Goal: Check status: Check status

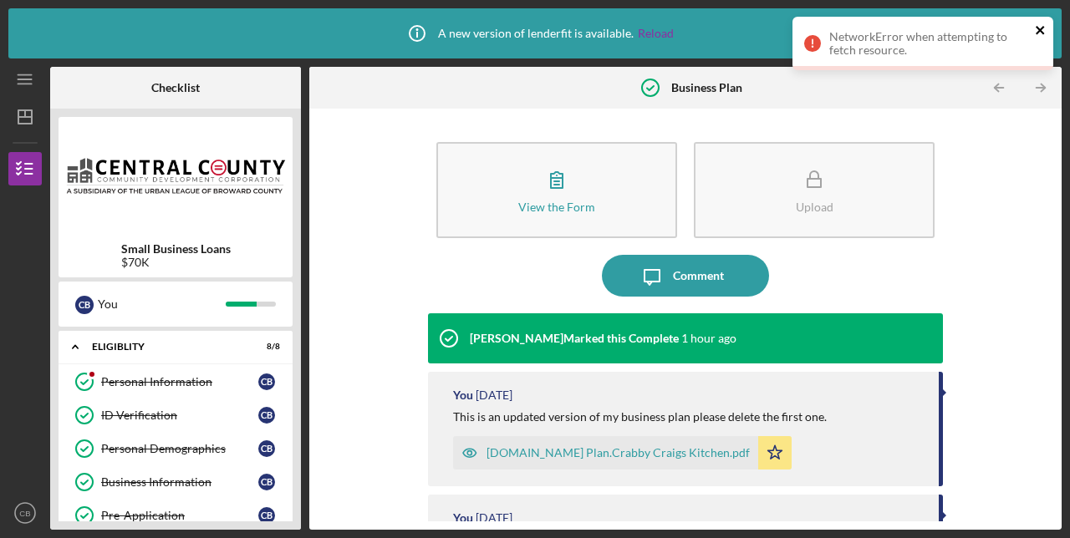
click at [1040, 28] on icon "close" at bounding box center [1041, 29] width 12 height 13
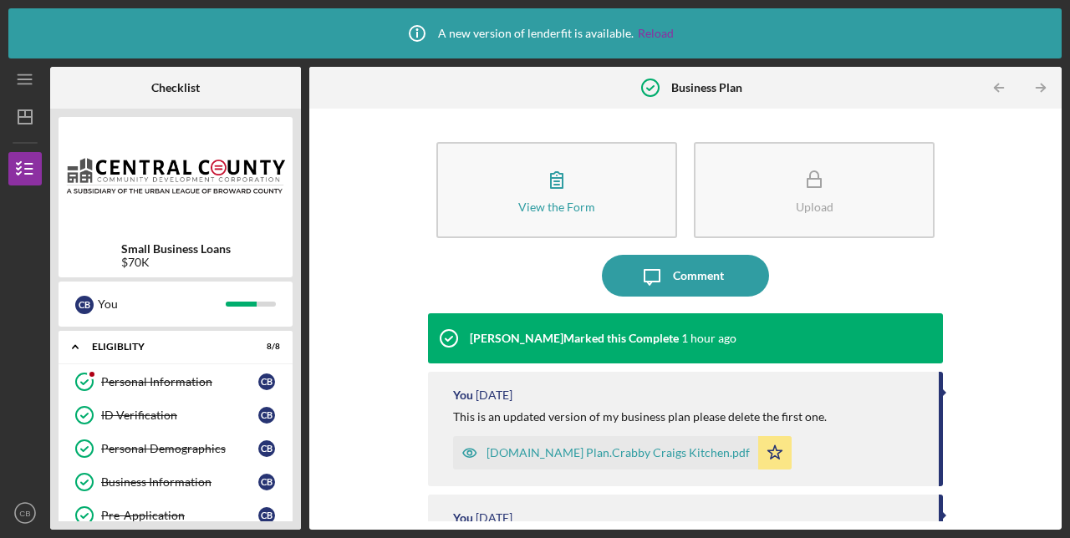
scroll to position [461, 0]
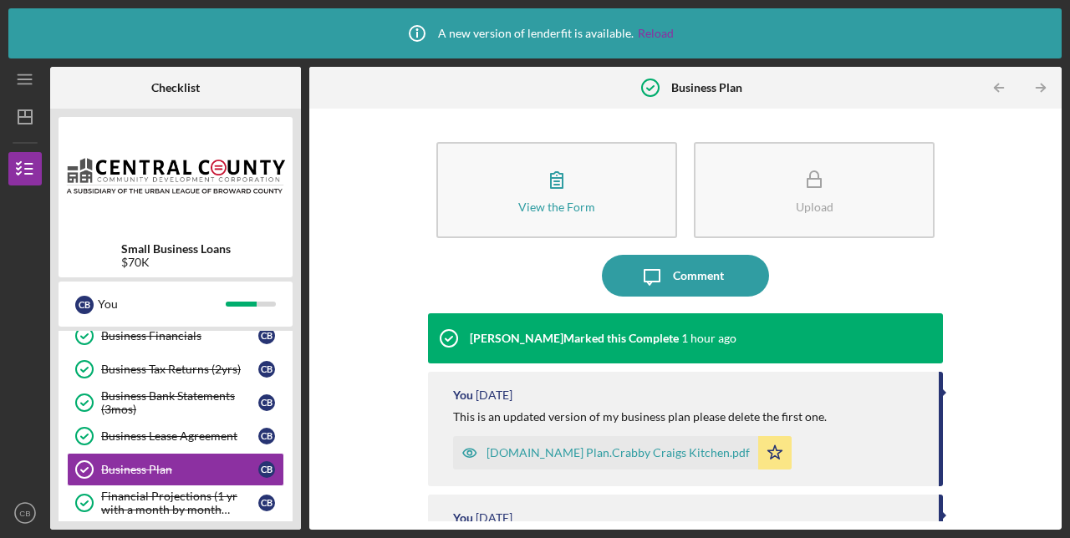
click at [366, 424] on div "View the Form Form Upload Icon/Message Comment [PERSON_NAME] Marked this Comple…" at bounding box center [686, 319] width 736 height 405
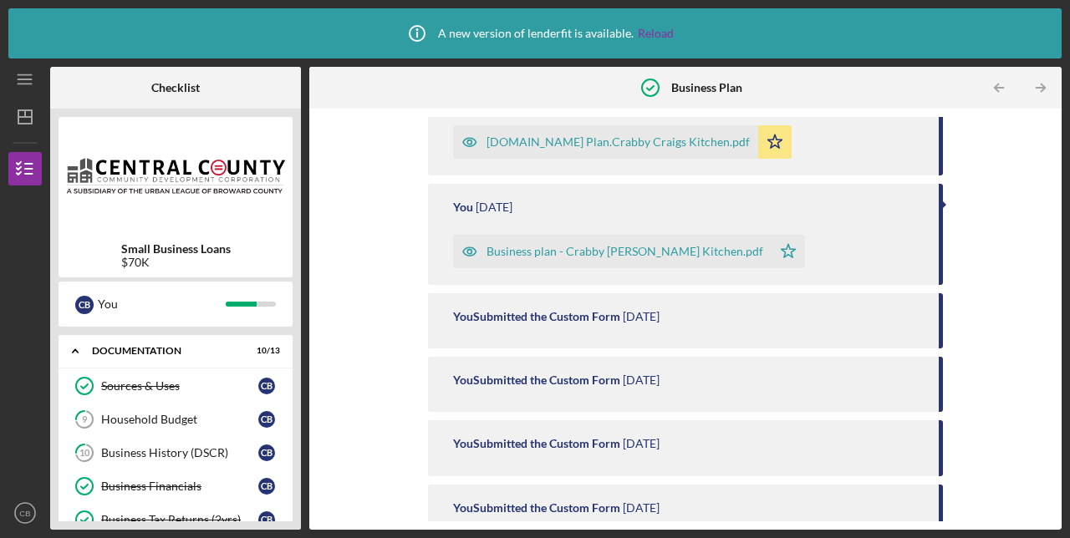
scroll to position [309, 0]
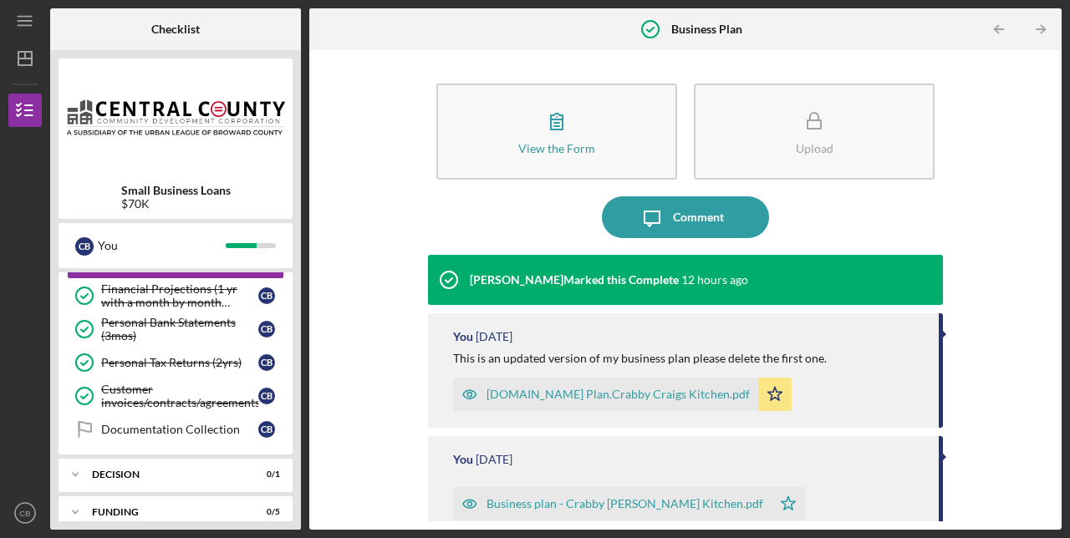
scroll to position [387, 0]
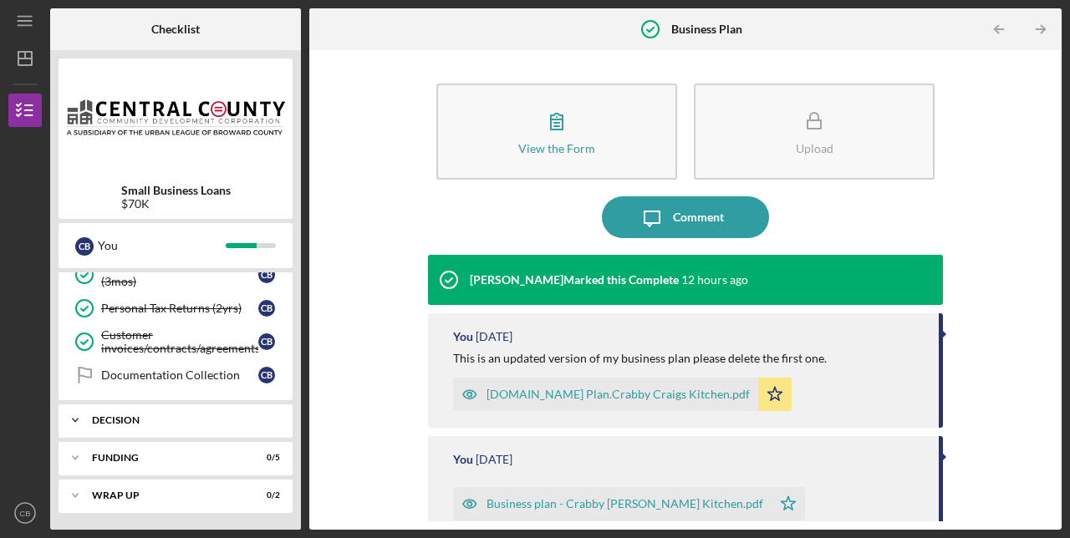
click at [240, 421] on div "Decision" at bounding box center [182, 420] width 180 height 10
click at [217, 448] on link "Decision Decision C B" at bounding box center [175, 455] width 217 height 33
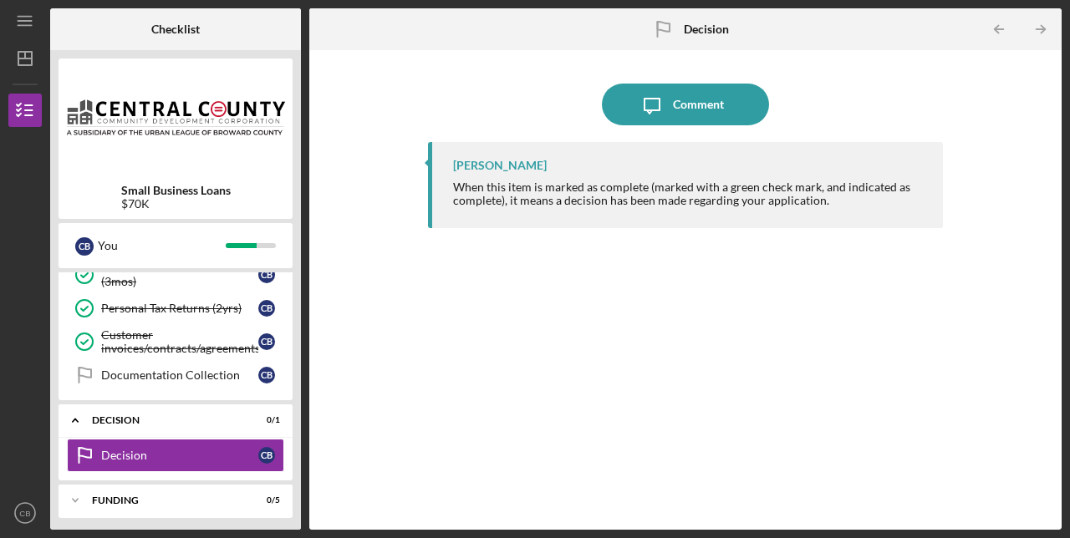
scroll to position [430, 0]
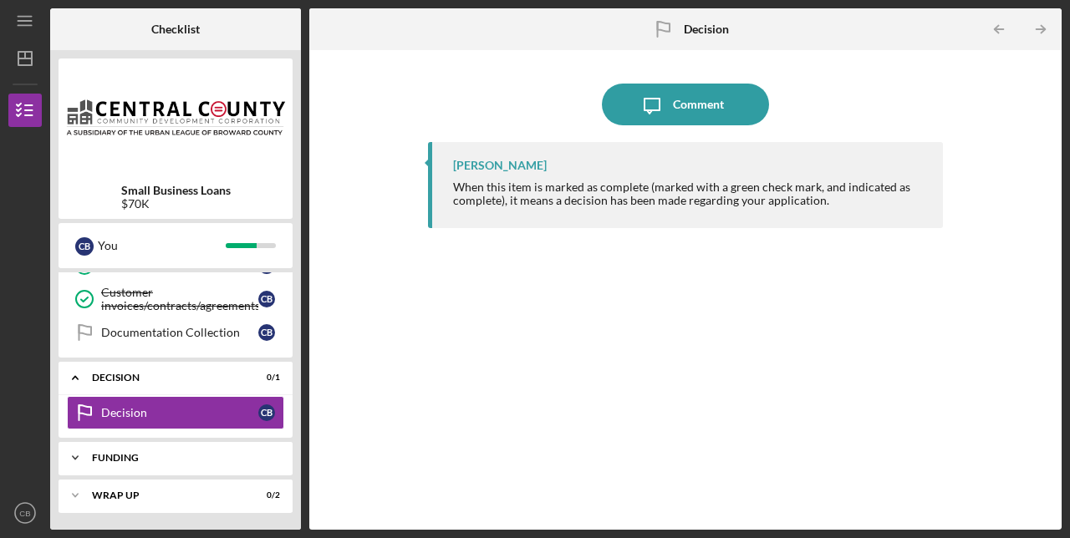
click at [215, 451] on div "Icon/Expander Funding 0 / 5" at bounding box center [176, 457] width 234 height 33
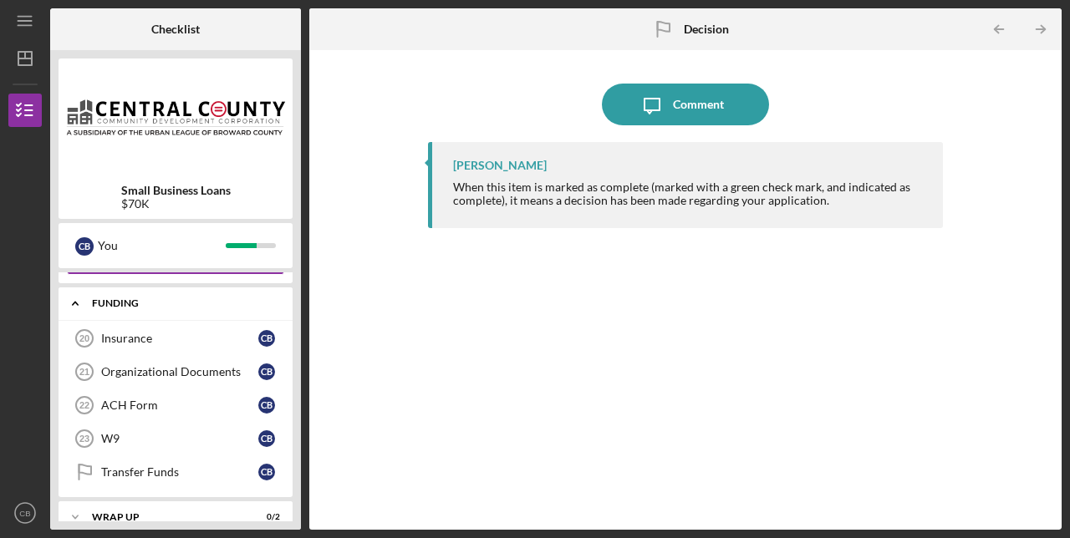
scroll to position [583, 0]
click at [208, 349] on link "Insurance 20 Insurance C B" at bounding box center [175, 339] width 217 height 33
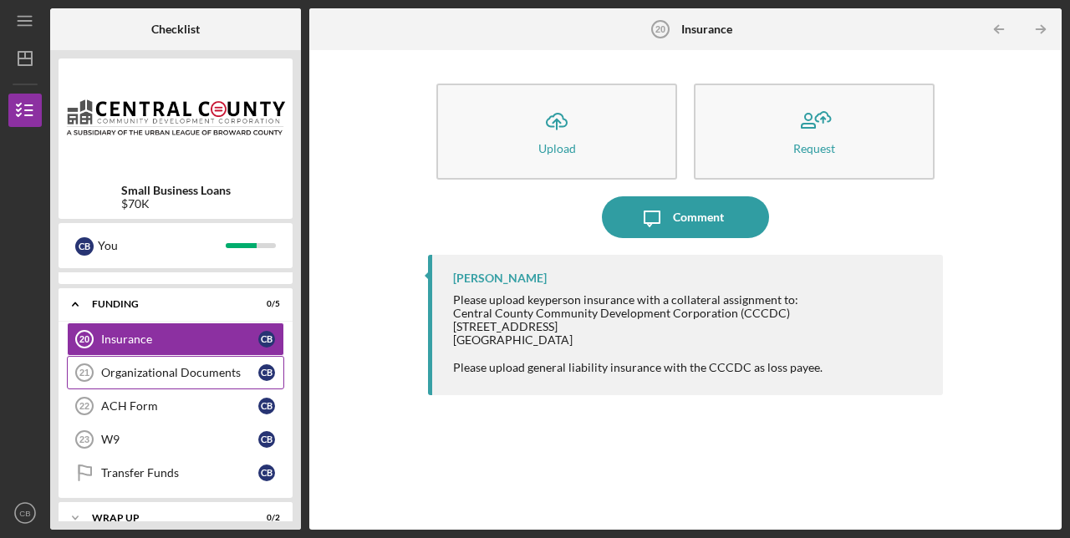
click at [216, 372] on div "Organizational Documents" at bounding box center [179, 372] width 157 height 13
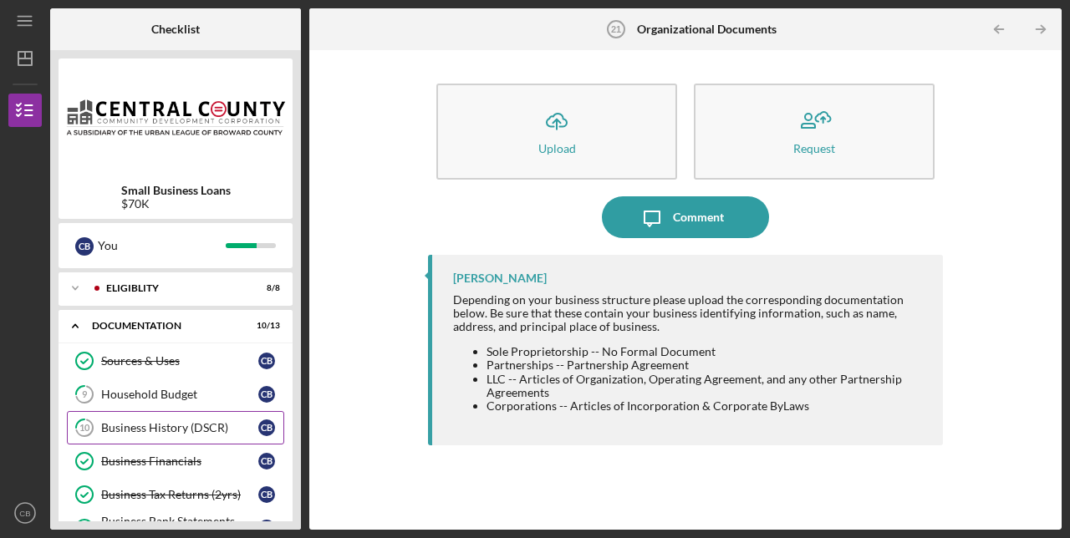
click at [189, 435] on div "Business History (DSCR)" at bounding box center [179, 427] width 157 height 13
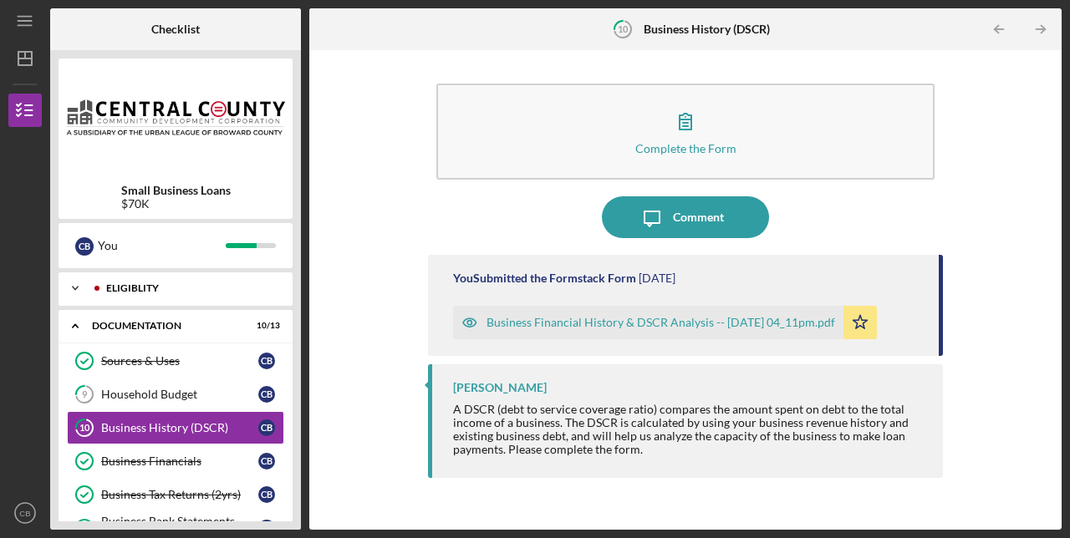
click at [173, 283] on div "Icon/Expander Eligiblity 8 / 8" at bounding box center [176, 288] width 234 height 33
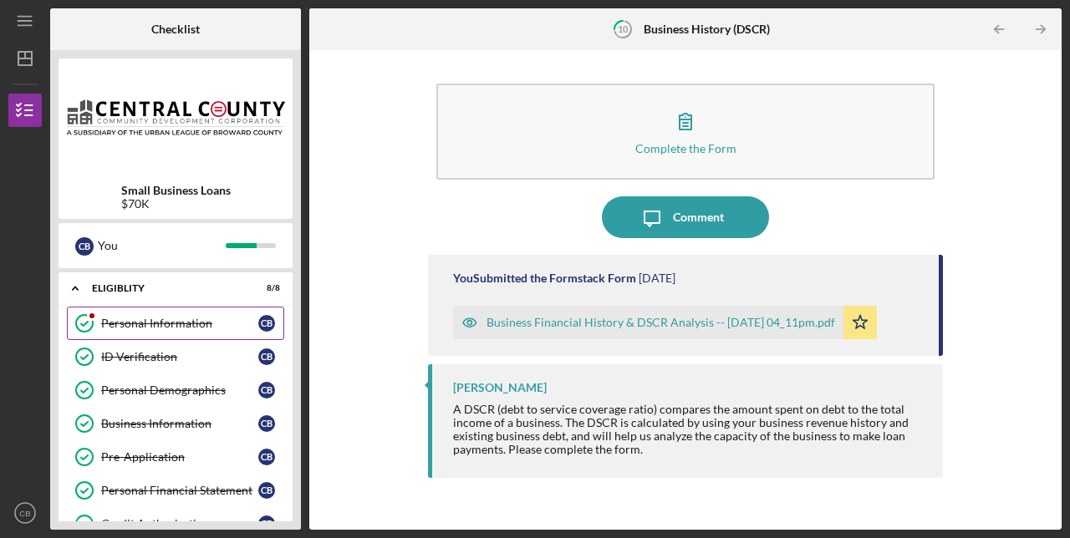
click at [176, 326] on div "Personal Information" at bounding box center [179, 323] width 157 height 13
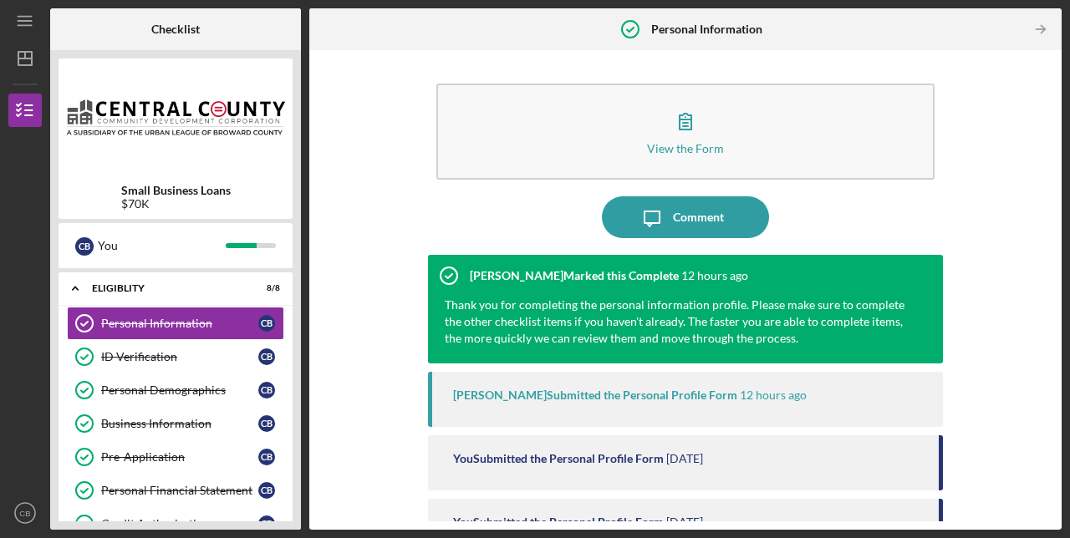
click at [383, 319] on div "View the Form Form Icon/Message Comment [PERSON_NAME] Marked this Complete 12 h…" at bounding box center [686, 290] width 736 height 463
click at [203, 359] on div "ID Verification" at bounding box center [179, 356] width 157 height 13
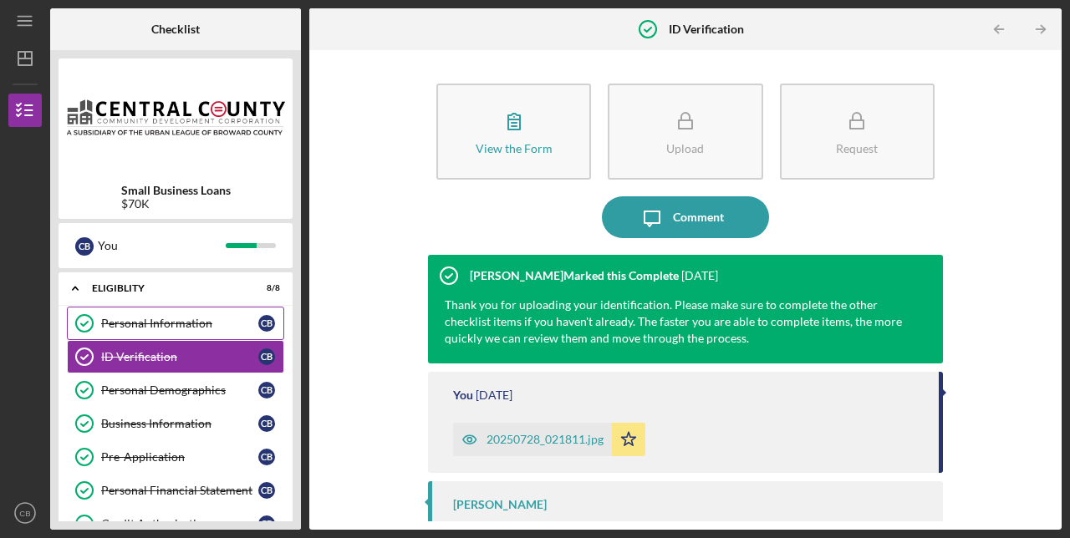
click at [190, 322] on div "Personal Information" at bounding box center [179, 323] width 157 height 13
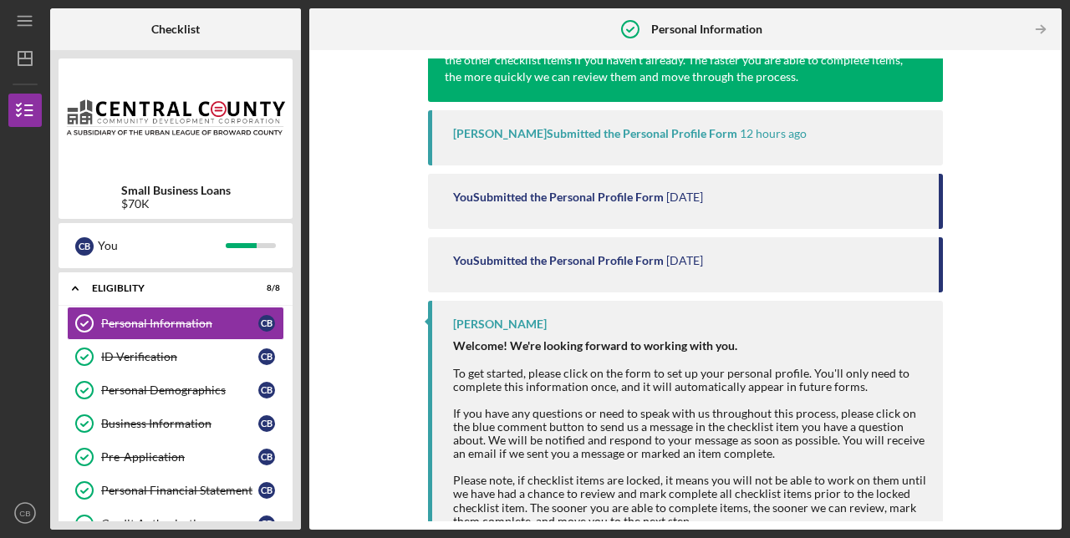
scroll to position [289, 0]
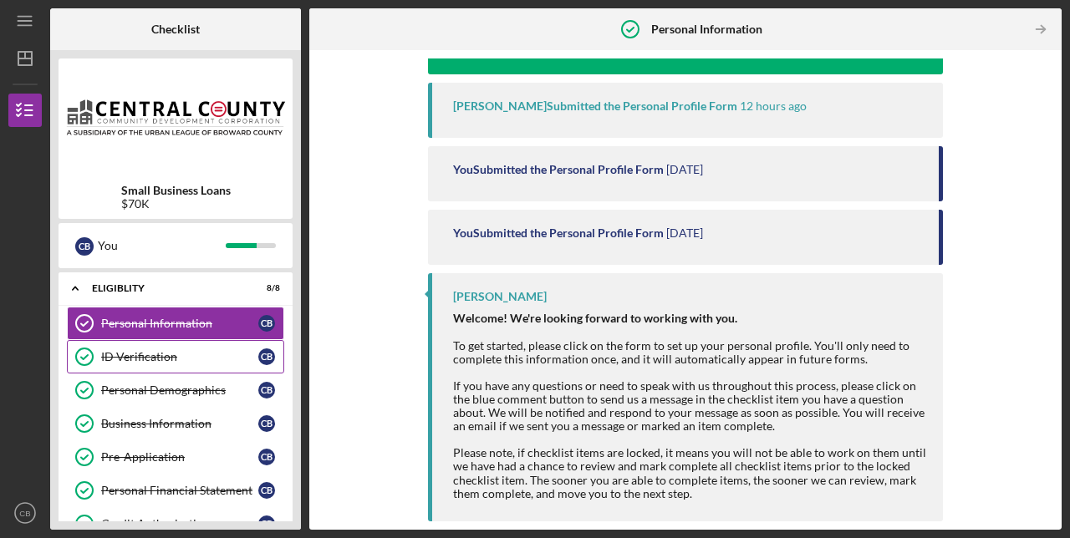
click at [155, 357] on div "ID Verification" at bounding box center [179, 356] width 157 height 13
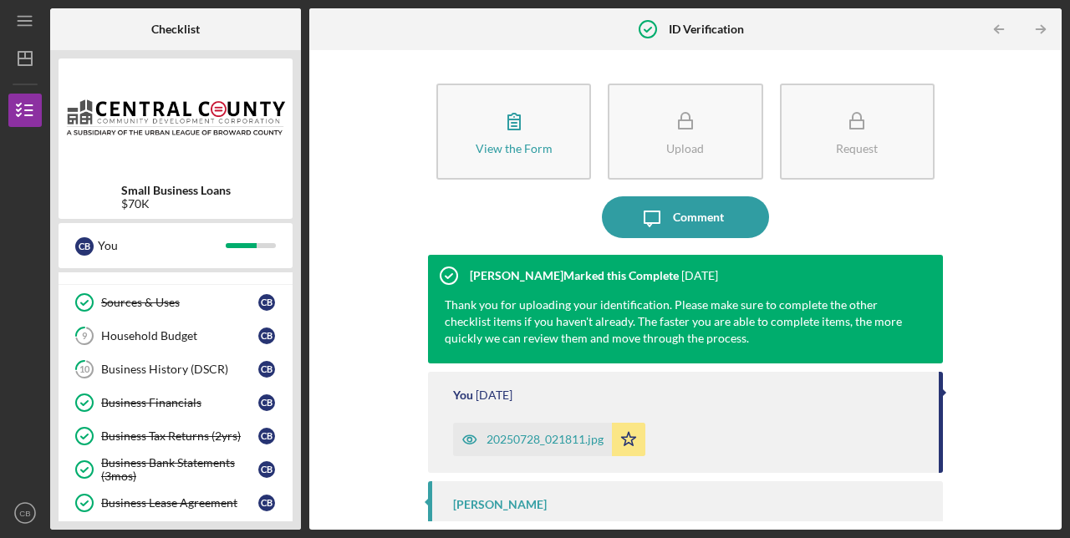
scroll to position [340, 0]
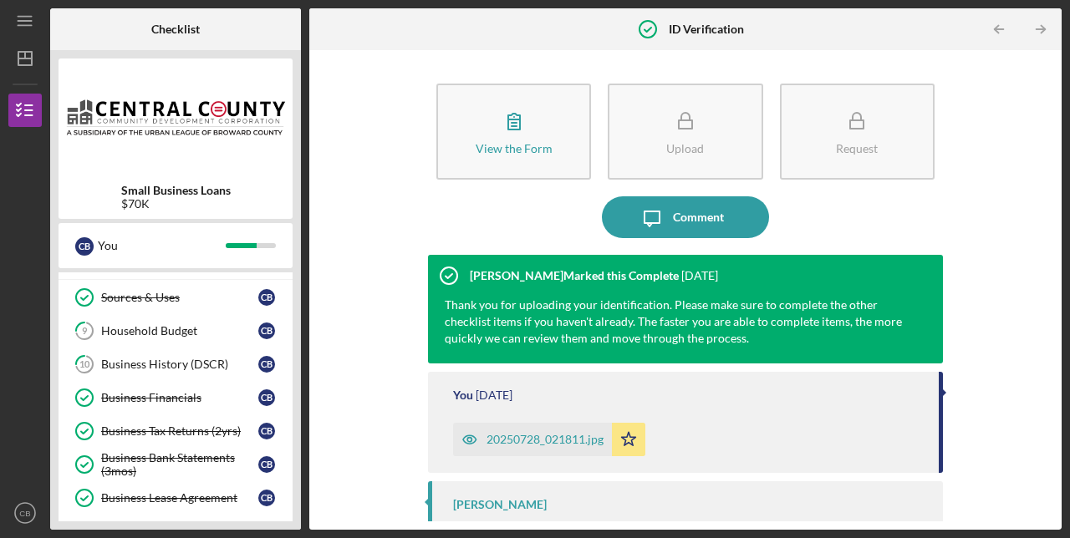
click at [155, 357] on link "10 Business History (DSCR) C B" at bounding box center [175, 364] width 217 height 33
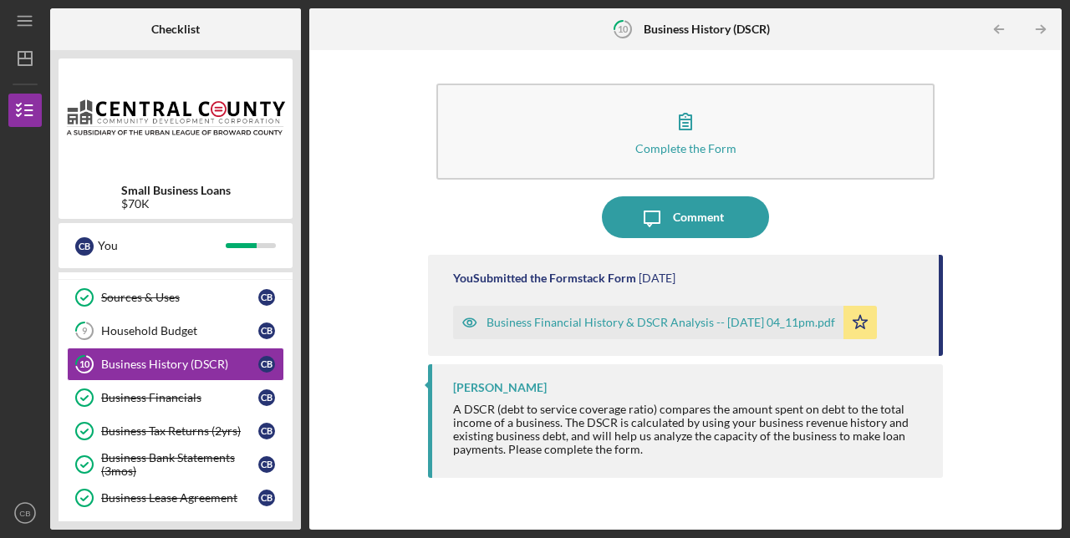
click at [614, 323] on div "Business Financial History & DSCR Analysis -- [DATE] 04_11pm.pdf" at bounding box center [660, 322] width 349 height 13
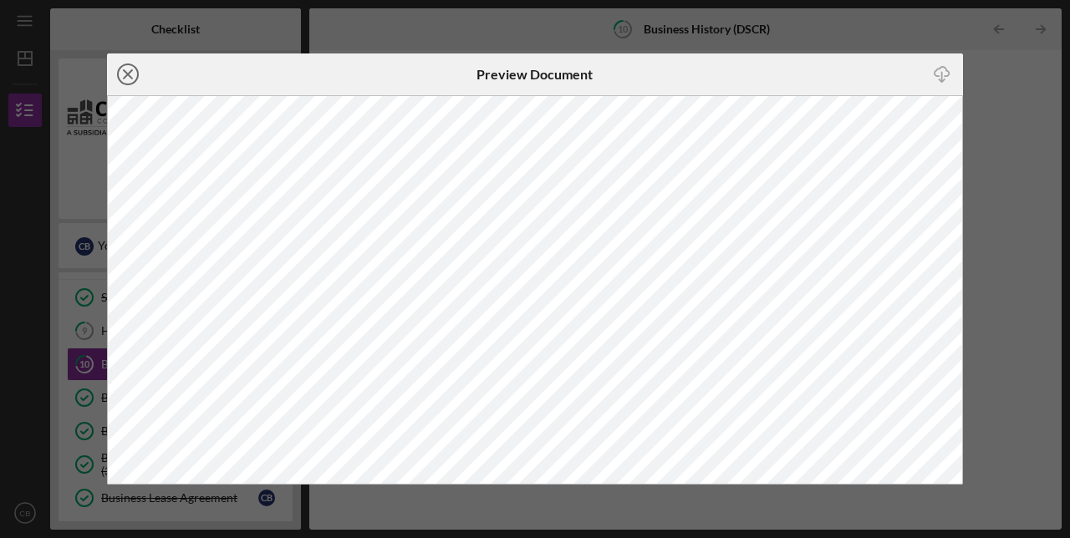
click at [130, 80] on icon "Icon/Close" at bounding box center [128, 74] width 42 height 42
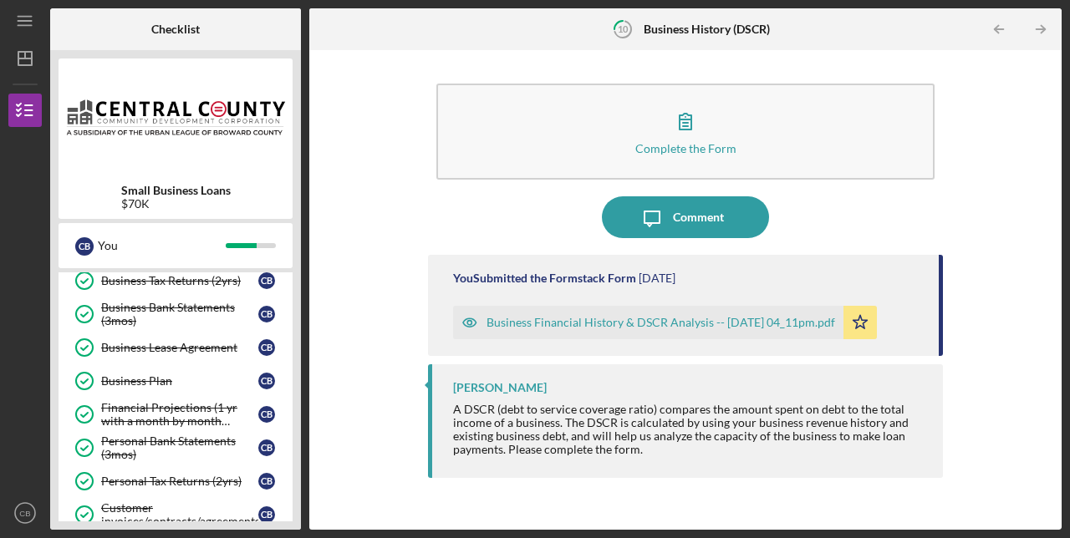
scroll to position [446, 0]
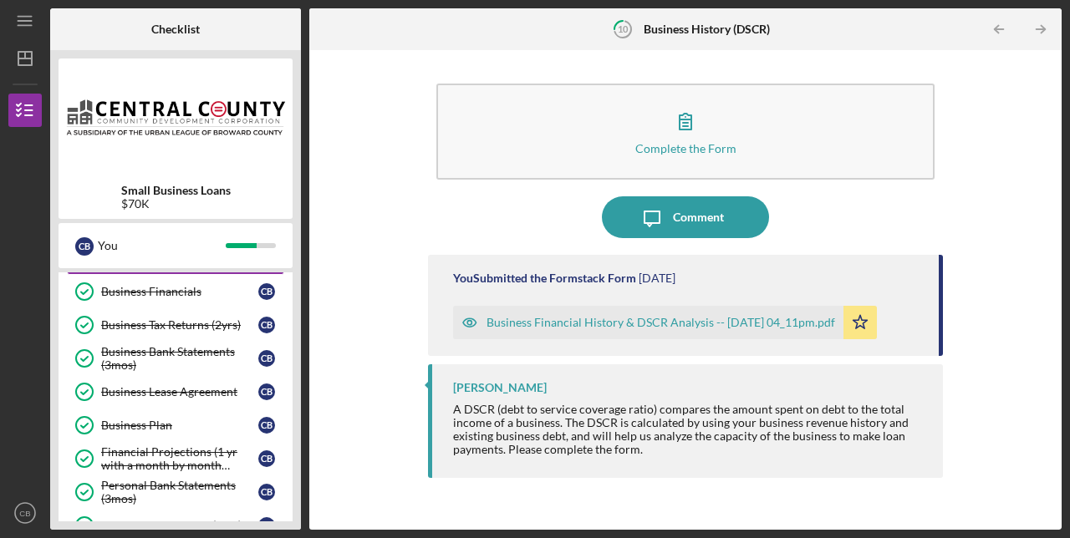
click at [390, 342] on div "Complete the Form Form Icon/Message Comment You Submitted the Formstack Form [D…" at bounding box center [686, 290] width 736 height 463
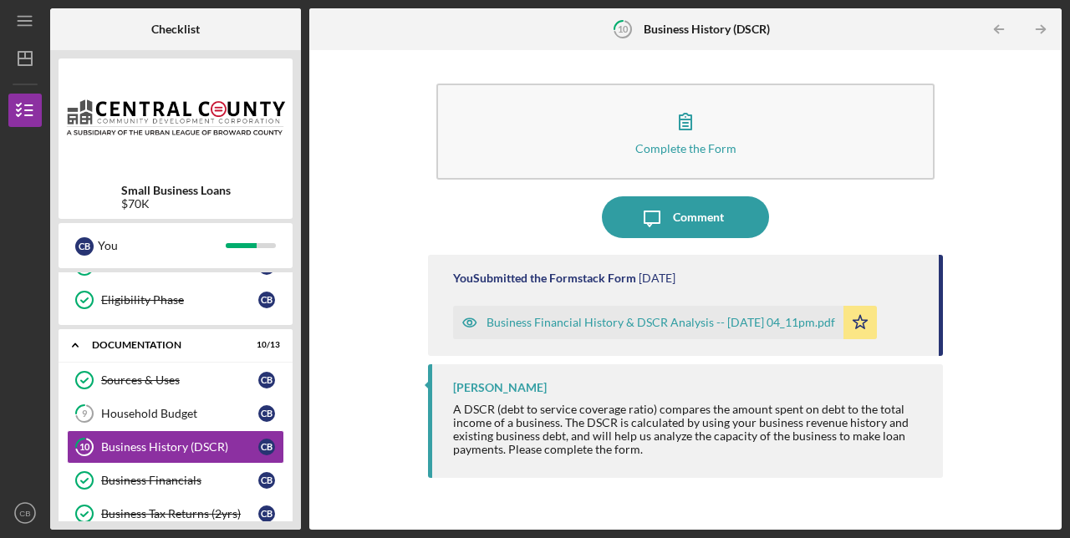
scroll to position [259, 0]
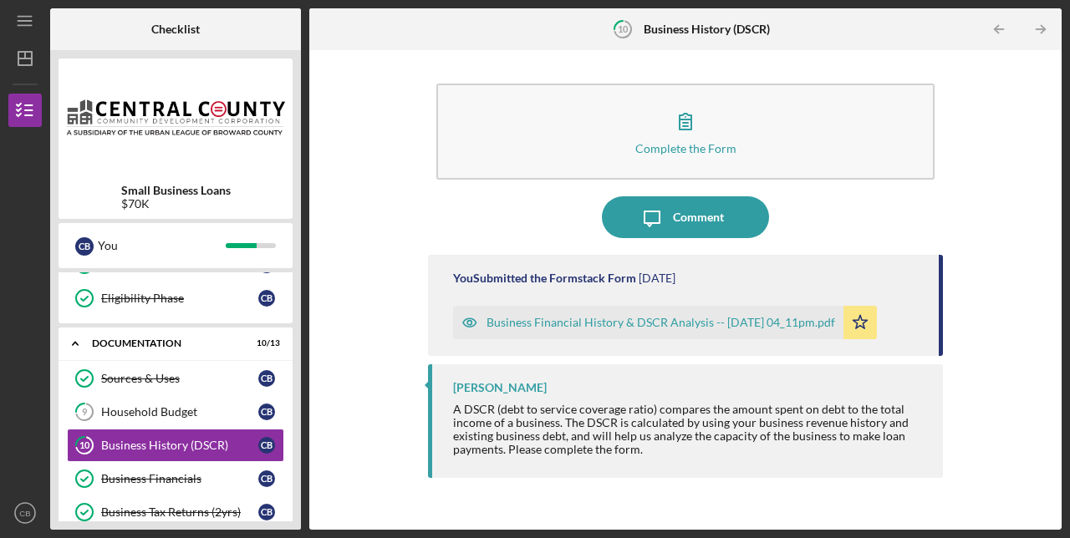
click at [357, 411] on div "Complete the Form Form Icon/Message Comment You Submitted the Formstack Form [D…" at bounding box center [686, 290] width 736 height 463
click at [155, 412] on div "Household Budget" at bounding box center [179, 411] width 157 height 13
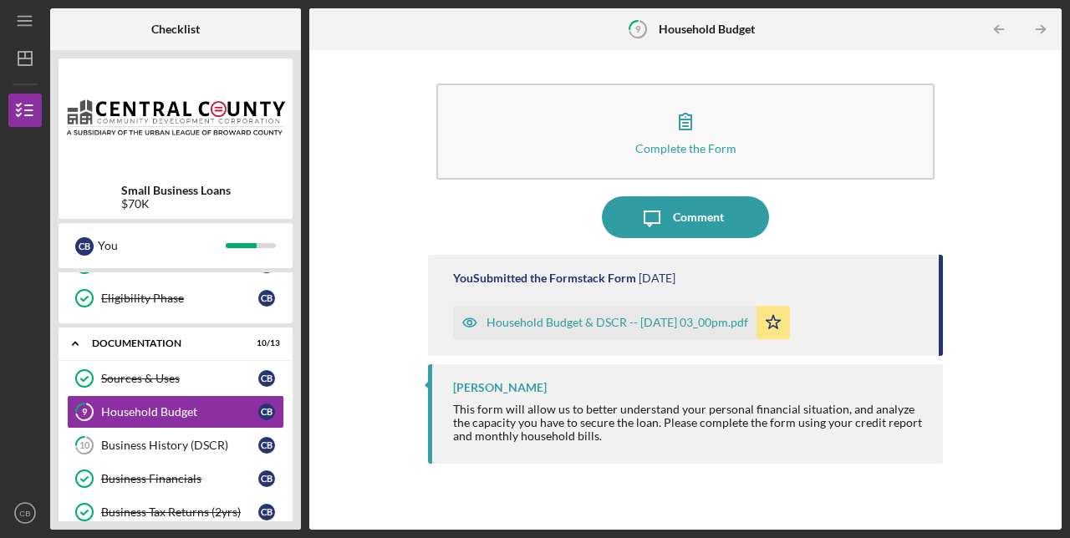
click at [538, 318] on div "Household Budget & DSCR -- [DATE] 03_00pm.pdf" at bounding box center [617, 322] width 262 height 13
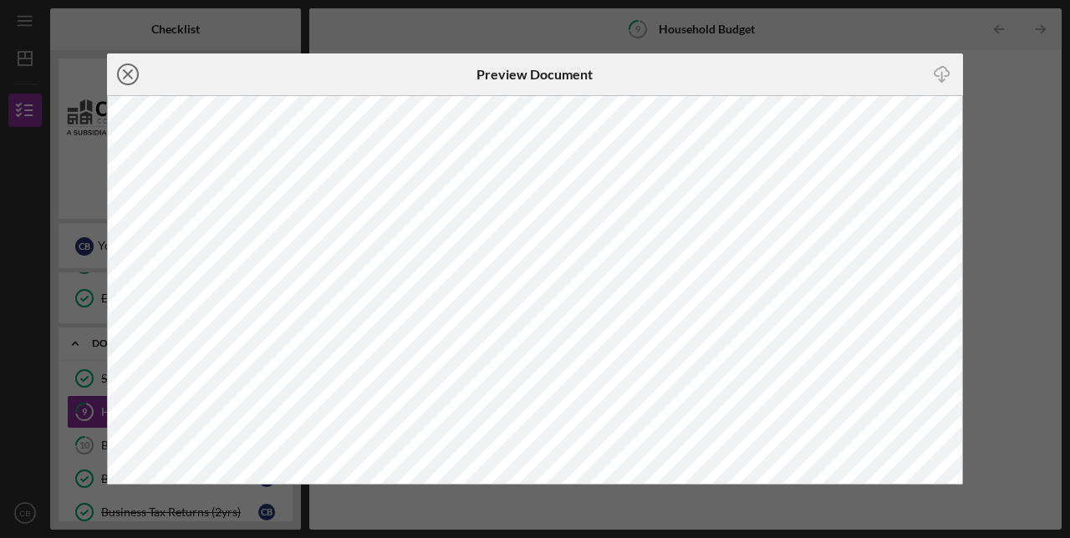
click at [120, 76] on icon "Icon/Close" at bounding box center [128, 74] width 42 height 42
